Goal: Task Accomplishment & Management: Complete application form

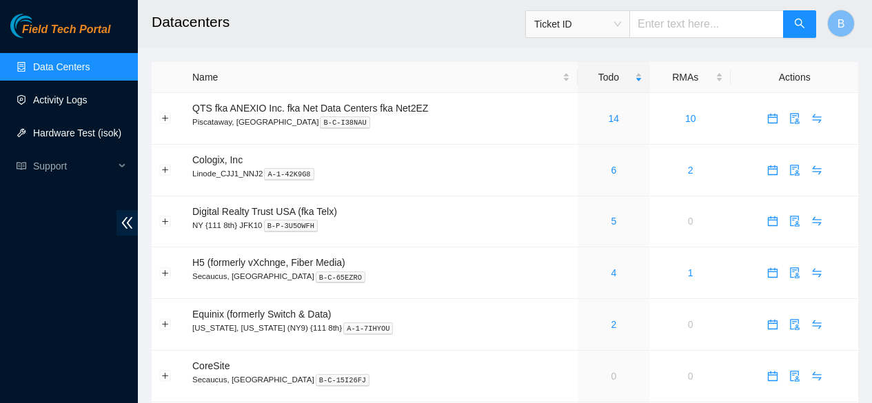
scroll to position [114, 0]
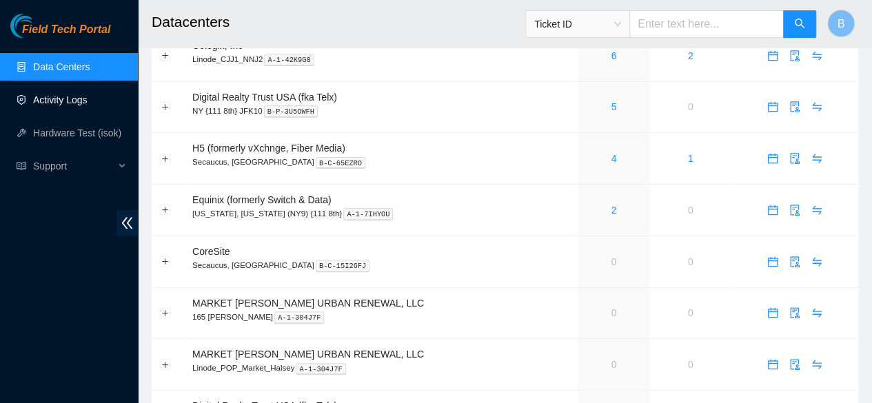
click at [56, 94] on link "Activity Logs" at bounding box center [60, 99] width 54 height 11
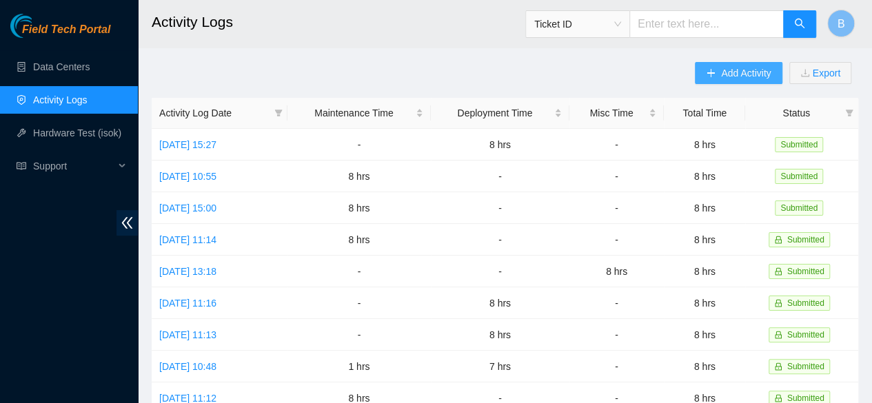
click at [747, 70] on span "Add Activity" at bounding box center [746, 72] width 50 height 15
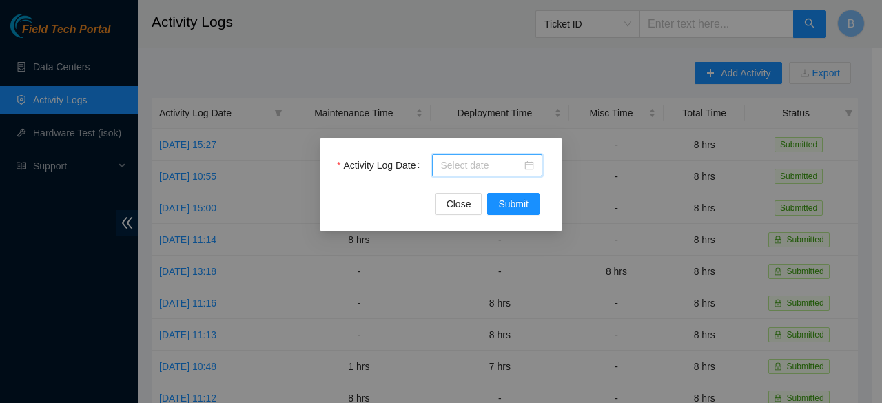
click at [500, 166] on input "Activity Log Date" at bounding box center [480, 165] width 81 height 15
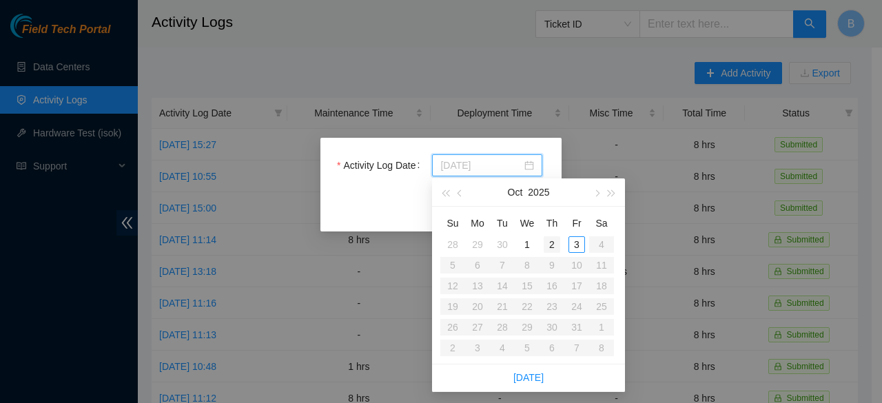
type input "2025-10-02"
click at [552, 238] on div "2" at bounding box center [552, 244] width 17 height 17
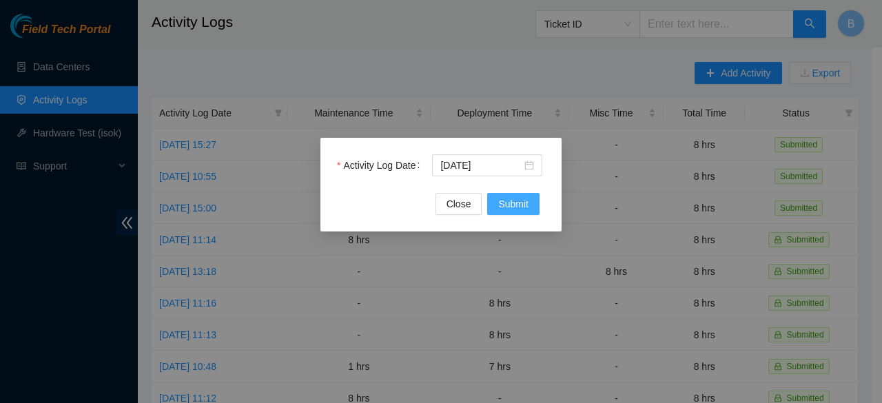
click at [506, 206] on span "Submit" at bounding box center [513, 203] width 30 height 15
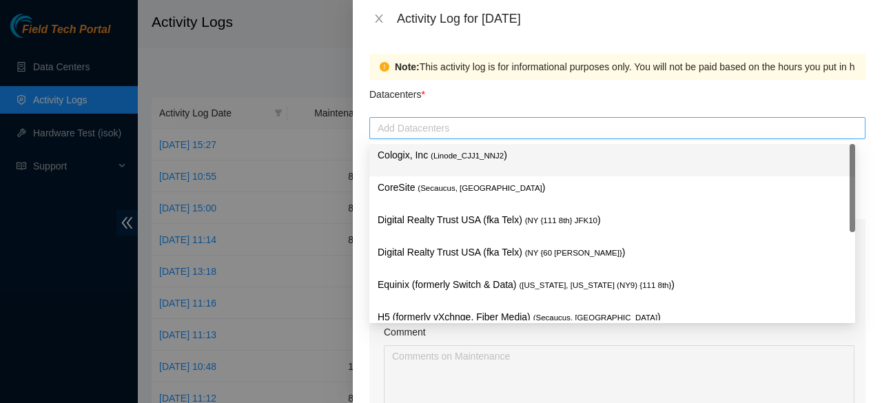
click at [457, 130] on div at bounding box center [617, 128] width 489 height 17
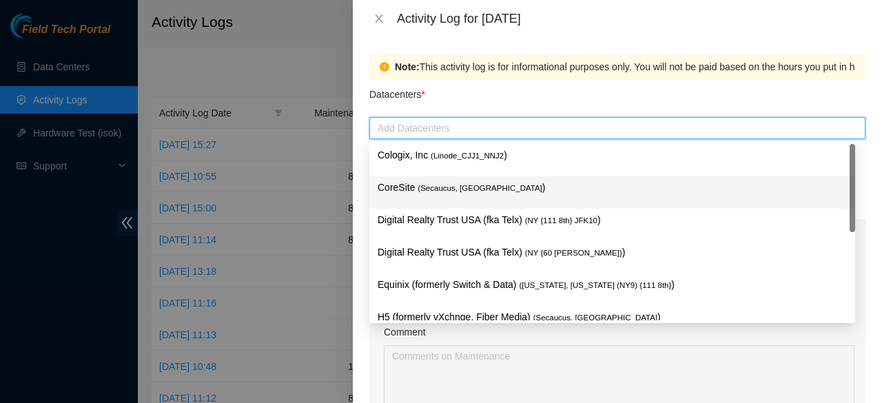
click at [429, 184] on span "( Secaucus, NJ NY2" at bounding box center [480, 188] width 124 height 8
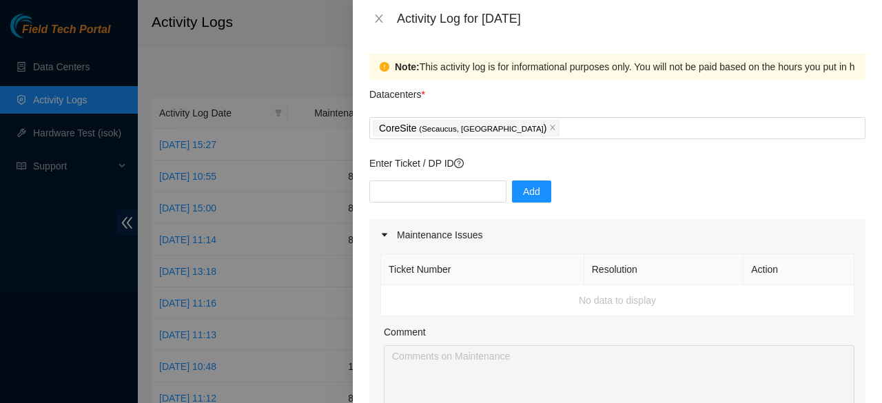
click at [296, 50] on div at bounding box center [441, 201] width 882 height 403
click at [438, 194] on input "text" at bounding box center [437, 192] width 137 height 22
paste input "DP79751"
type input "DP79751"
click at [529, 197] on span "Add" at bounding box center [531, 191] width 17 height 15
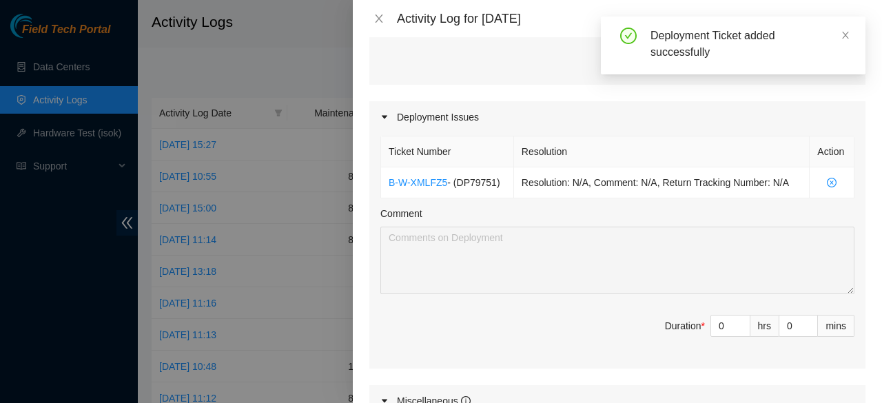
scroll to position [409, 0]
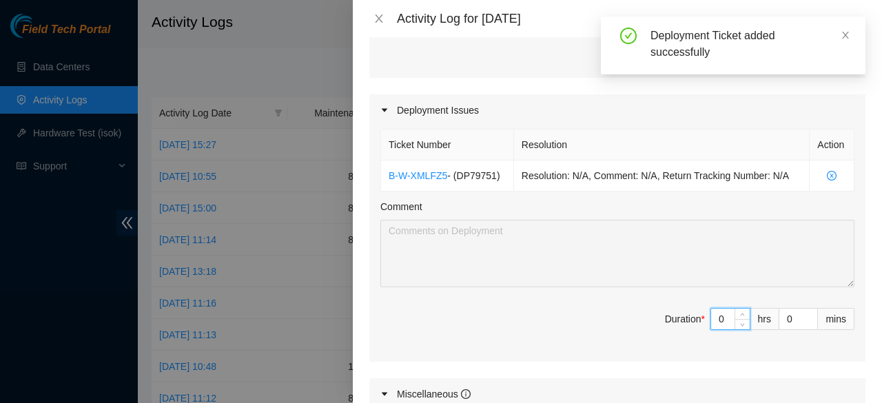
click at [717, 315] on input "0" at bounding box center [730, 319] width 39 height 21
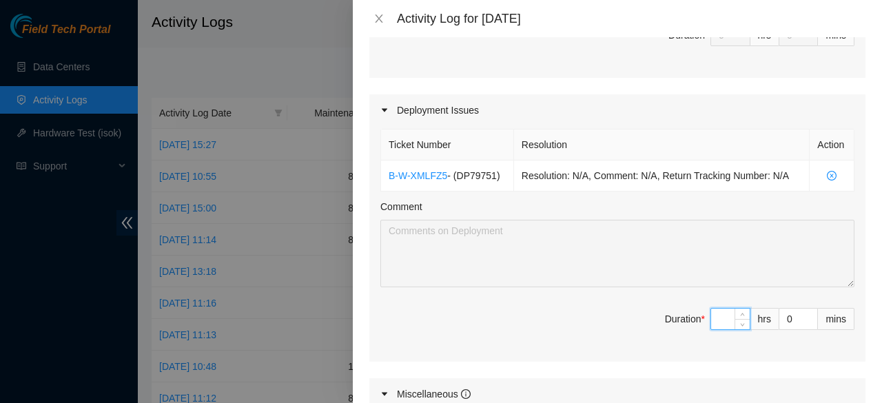
type input "8"
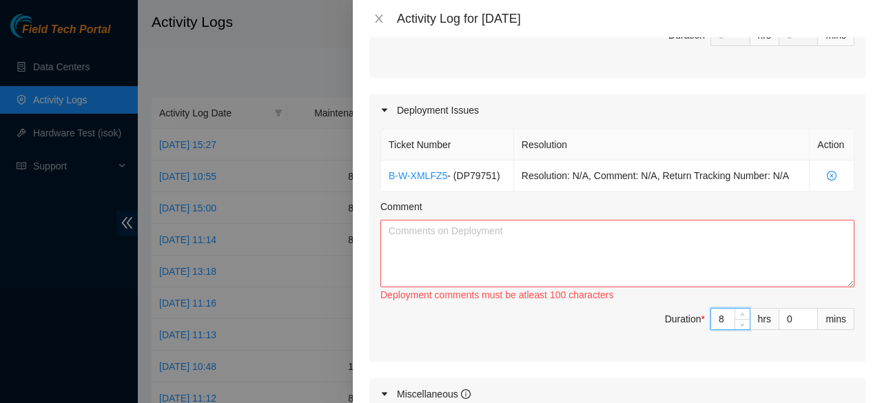
type input "8"
click at [556, 268] on textarea "Comment" at bounding box center [617, 254] width 474 height 68
click at [452, 261] on textarea "Comment" at bounding box center [617, 254] width 474 height 68
paste textarea "Worked on DP75730 removed all cables removed all the machines on both racks and…"
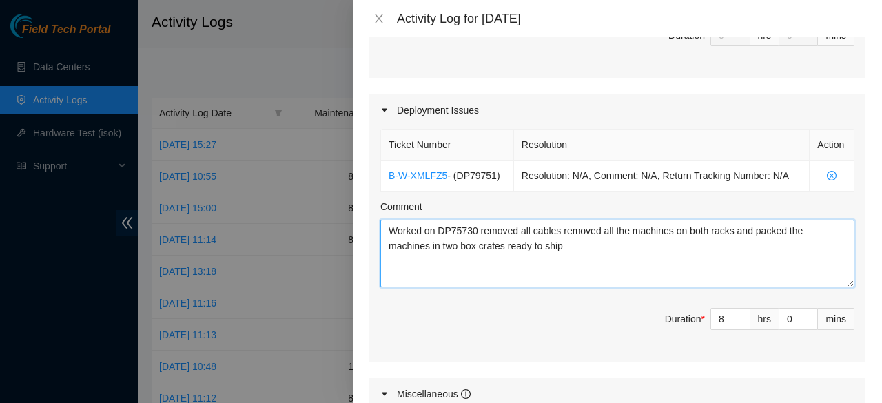
drag, startPoint x: 476, startPoint y: 223, endPoint x: 440, endPoint y: 223, distance: 36.5
click at [440, 223] on textarea "Worked on DP75730 removed all cables removed all the machines on both racks and…" at bounding box center [617, 254] width 474 height 68
paste textarea "9751"
click at [570, 242] on textarea "Worked on DP79751 removed all cables removed all the machines on both racks and…" at bounding box center [617, 254] width 474 height 68
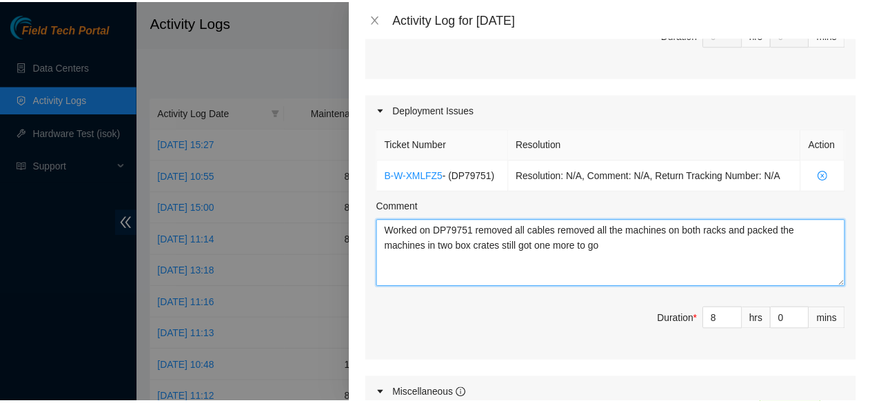
scroll to position [723, 0]
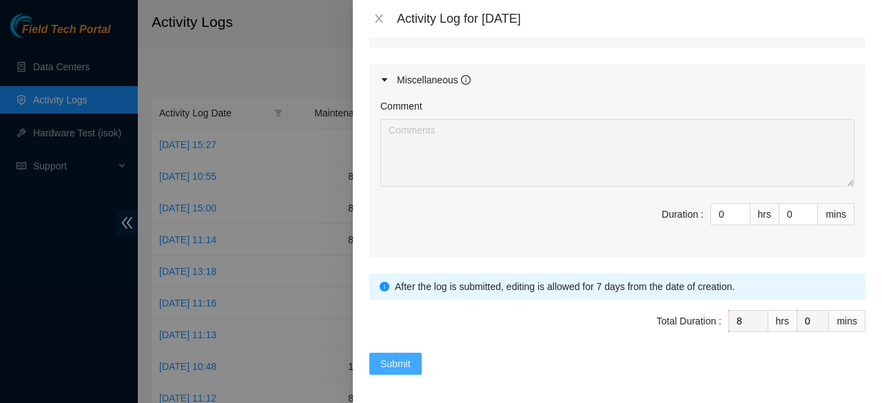
type textarea "Worked on DP79751 removed all cables removed all the machines on both racks and…"
click at [398, 360] on span "Submit" at bounding box center [395, 363] width 30 height 15
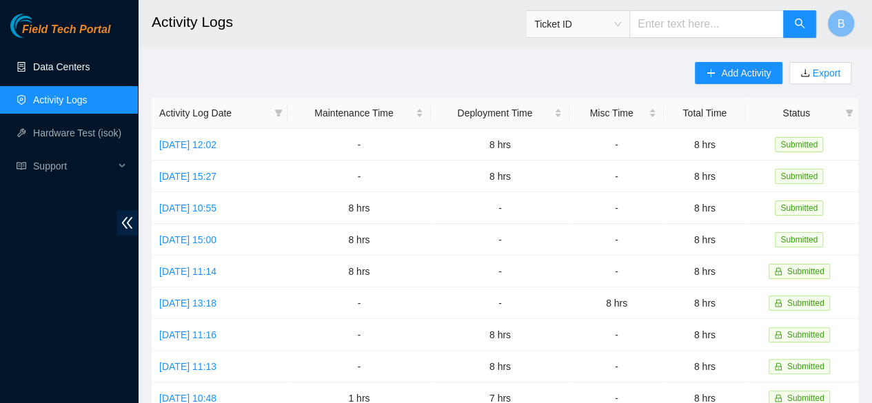
click at [58, 72] on link "Data Centers" at bounding box center [61, 66] width 56 height 11
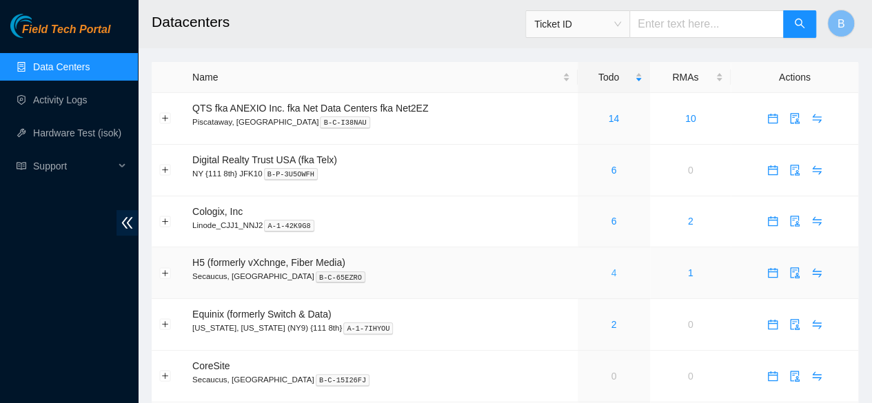
click at [612, 269] on link "4" at bounding box center [613, 272] width 6 height 11
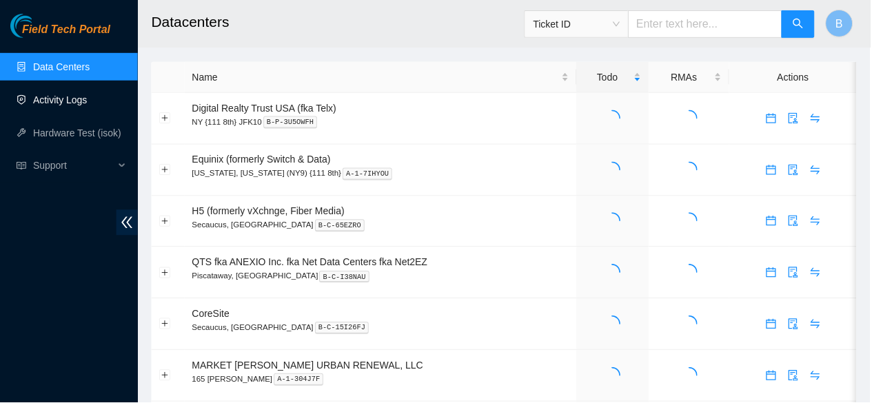
click at [59, 94] on link "Activity Logs" at bounding box center [60, 99] width 54 height 11
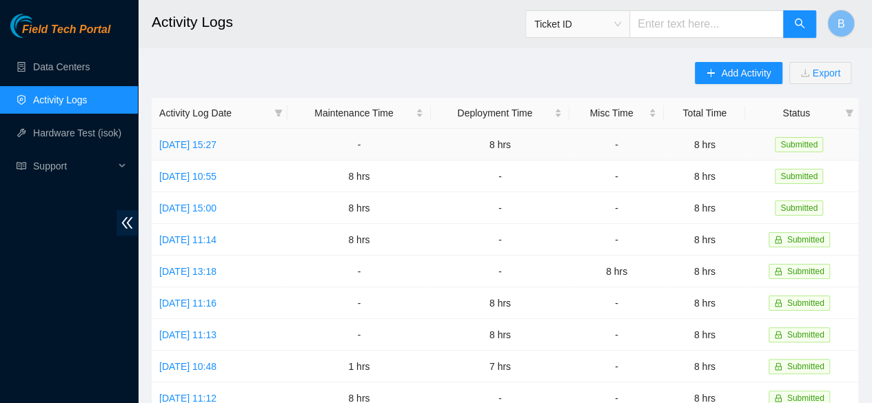
click at [208, 151] on td "[DATE] 15:27" at bounding box center [220, 145] width 136 height 32
click at [216, 139] on link "[DATE] 15:27" at bounding box center [187, 144] width 57 height 11
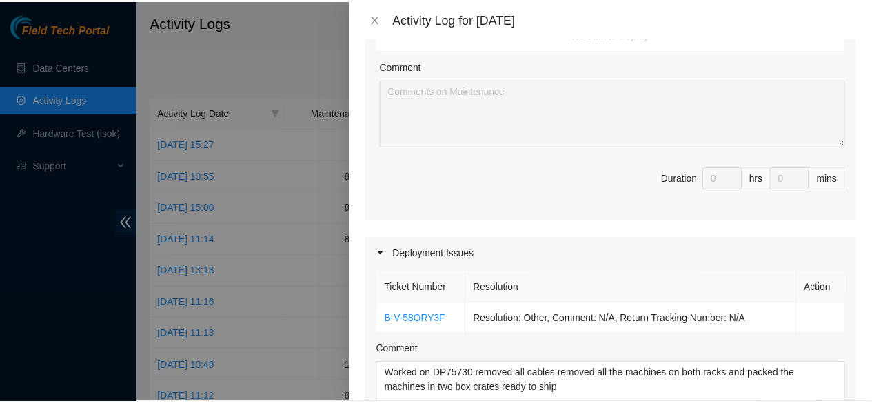
scroll to position [408, 0]
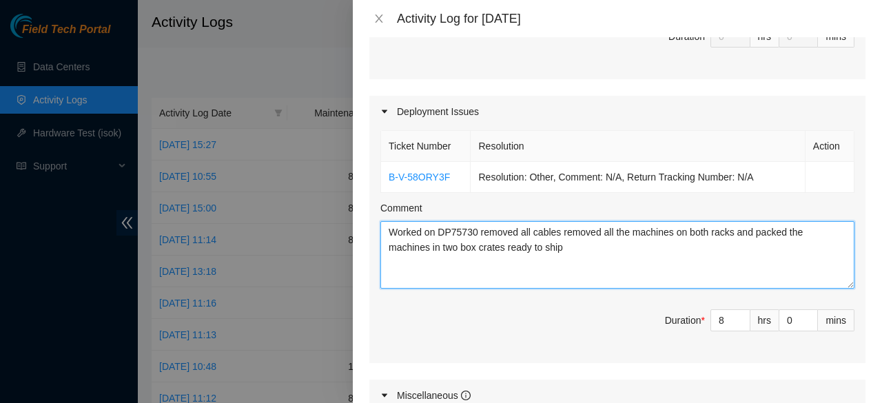
drag, startPoint x: 578, startPoint y: 247, endPoint x: 381, endPoint y: 222, distance: 198.7
click at [381, 222] on textarea "Worked on DP75730 removed all cables removed all the machines on both racks and…" at bounding box center [617, 255] width 474 height 68
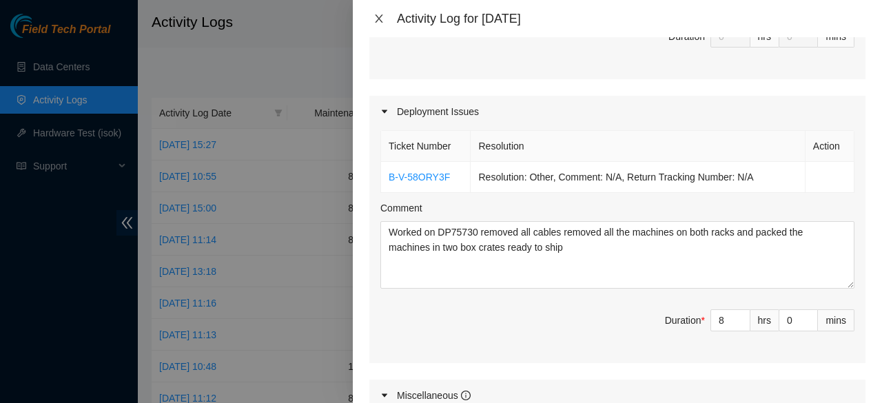
click at [375, 21] on icon "close" at bounding box center [378, 18] width 11 height 11
